Goal: Information Seeking & Learning: Learn about a topic

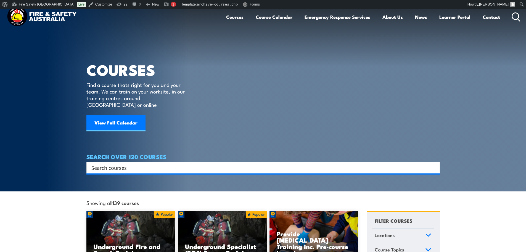
click at [135, 165] on div "Search" at bounding box center [262, 168] width 353 height 12
click at [136, 163] on input "Search input" at bounding box center [259, 167] width 336 height 8
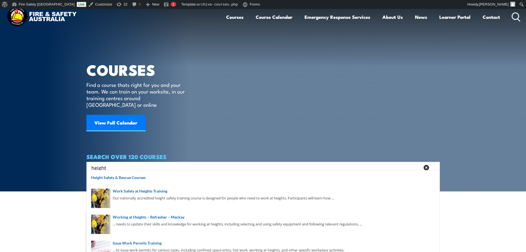
click at [160, 165] on div "height Search" at bounding box center [262, 168] width 353 height 12
click at [309, 163] on input "height" at bounding box center [255, 167] width 329 height 8
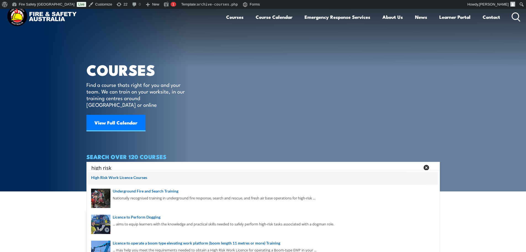
type input "high risk"
click at [162, 174] on span at bounding box center [263, 178] width 350 height 14
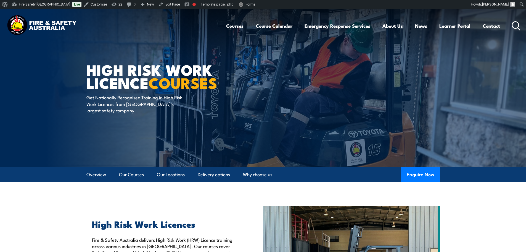
click at [517, 26] on icon at bounding box center [516, 25] width 9 height 9
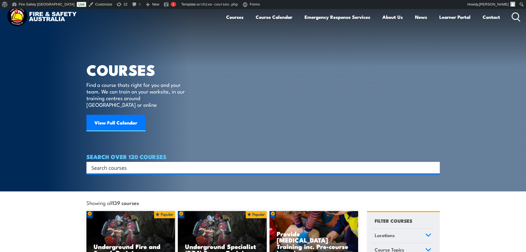
click at [323, 163] on input "Search input" at bounding box center [259, 167] width 336 height 8
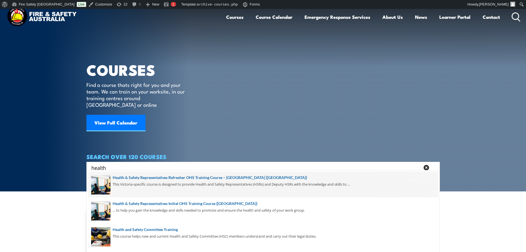
type input "health"
click at [222, 180] on span at bounding box center [263, 184] width 350 height 26
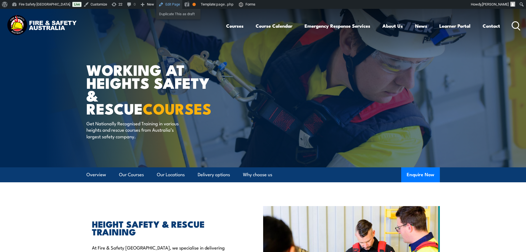
click at [156, 4] on link "Edit Page" at bounding box center [169, 4] width 26 height 9
